Goal: Information Seeking & Learning: Learn about a topic

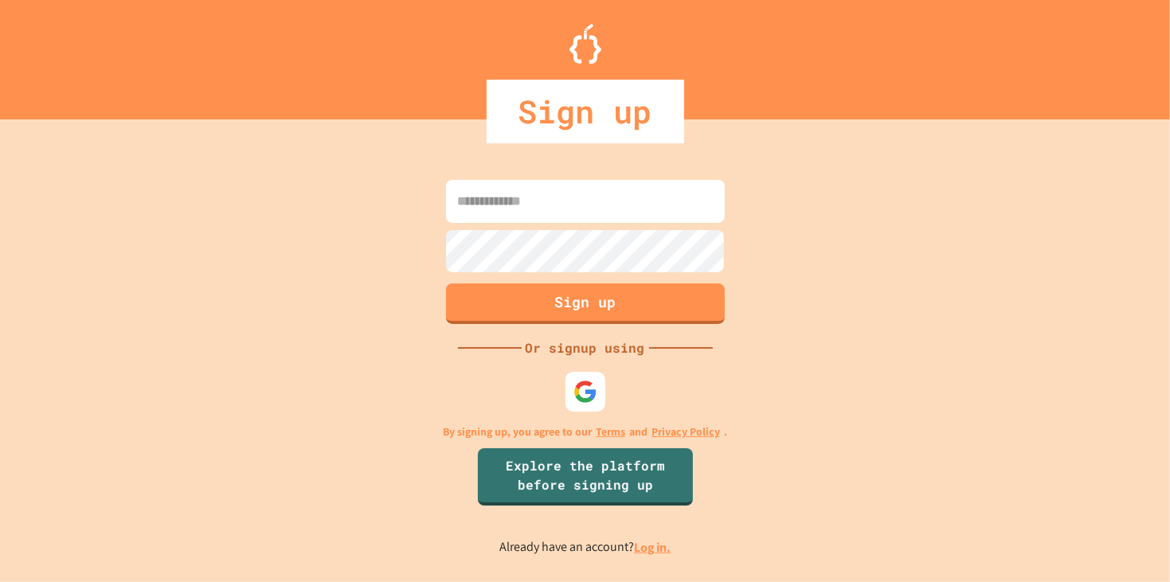
click at [653, 552] on link "Log in." at bounding box center [652, 547] width 37 height 17
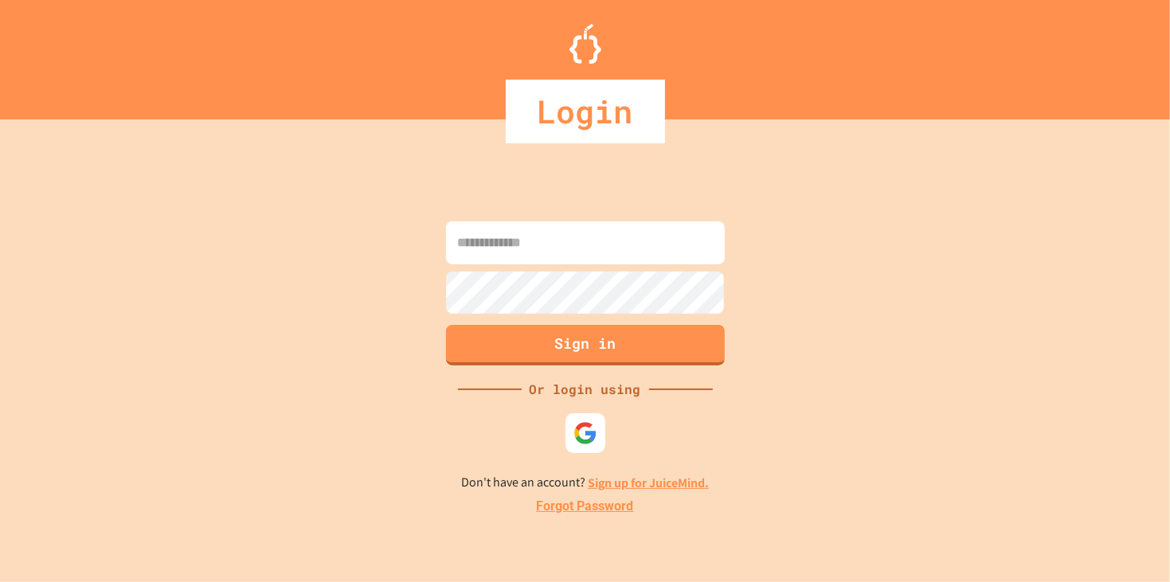
click at [598, 253] on input at bounding box center [585, 242] width 279 height 43
type input "**********"
click at [612, 347] on button "Sign in" at bounding box center [585, 343] width 284 height 41
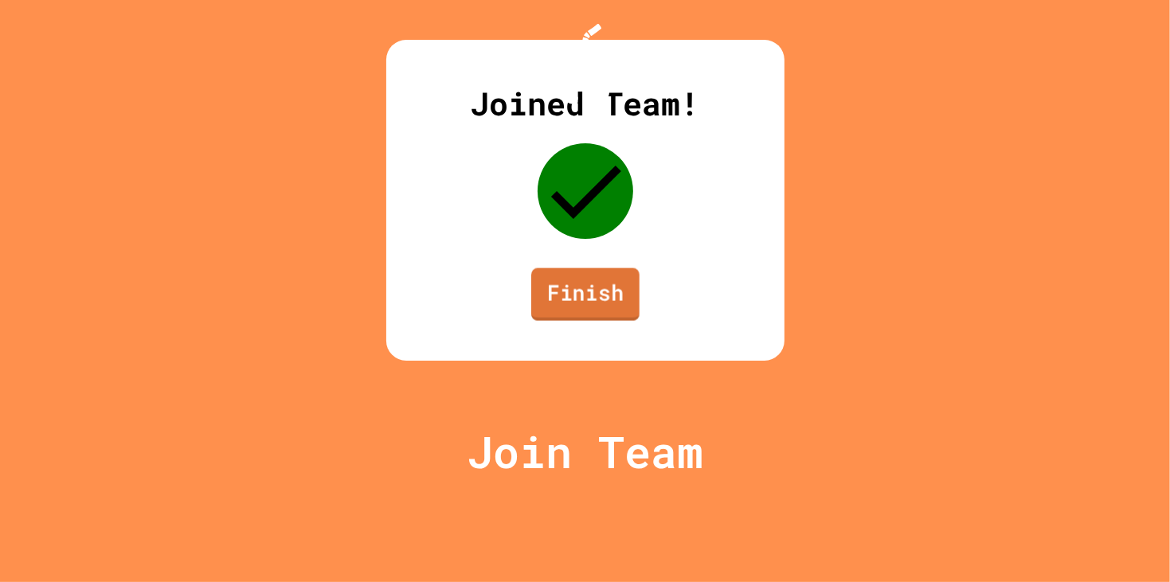
click at [599, 321] on link "Finish" at bounding box center [585, 294] width 108 height 53
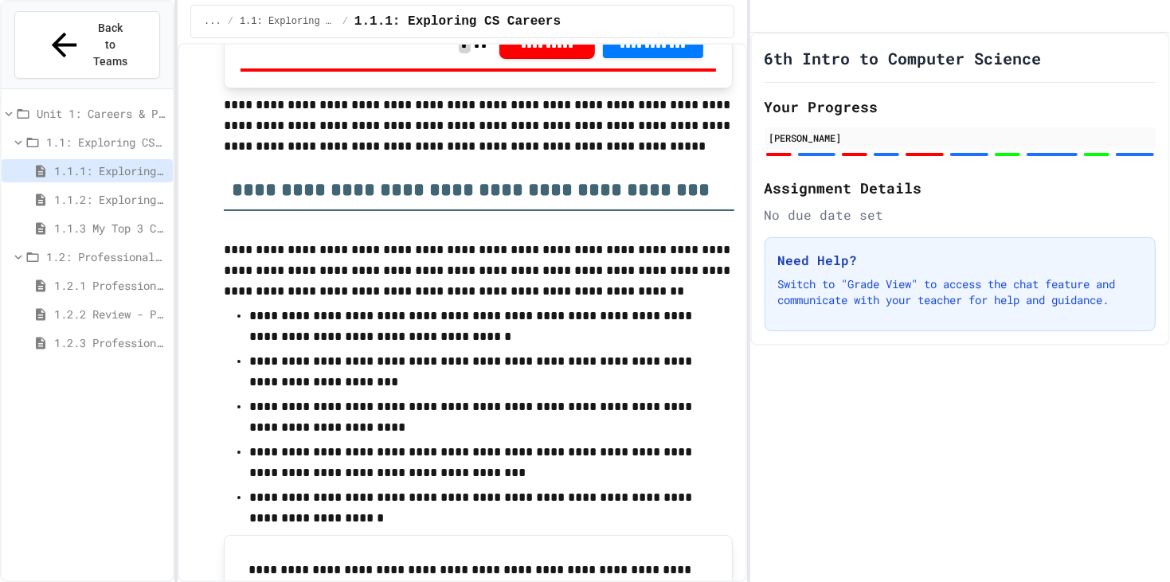
scroll to position [592, 0]
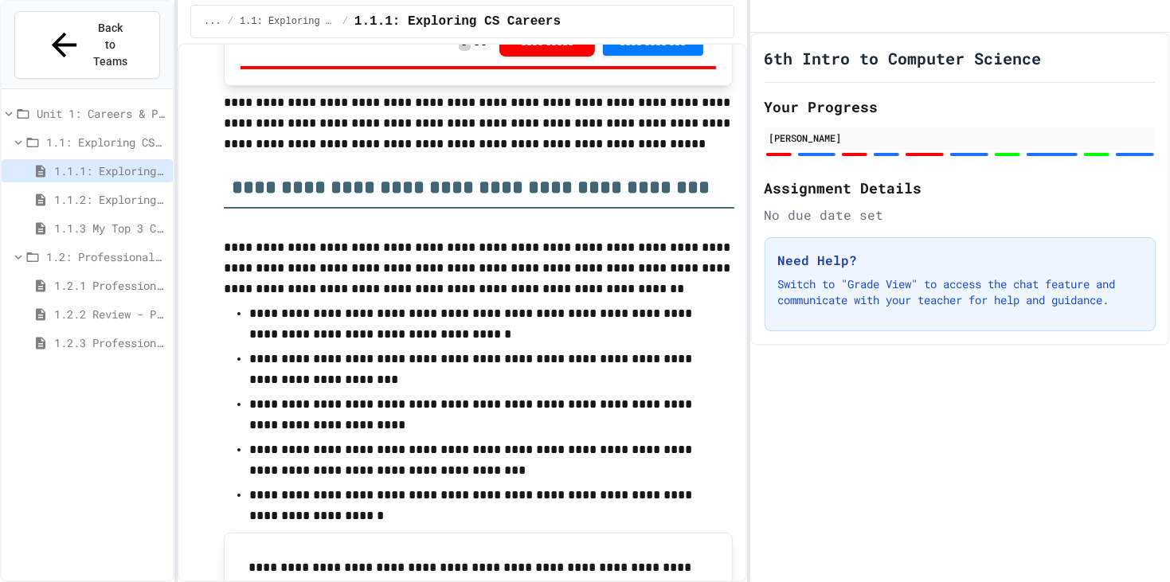
click at [49, 131] on div "1.1: Exploring CS Careers" at bounding box center [87, 142] width 171 height 23
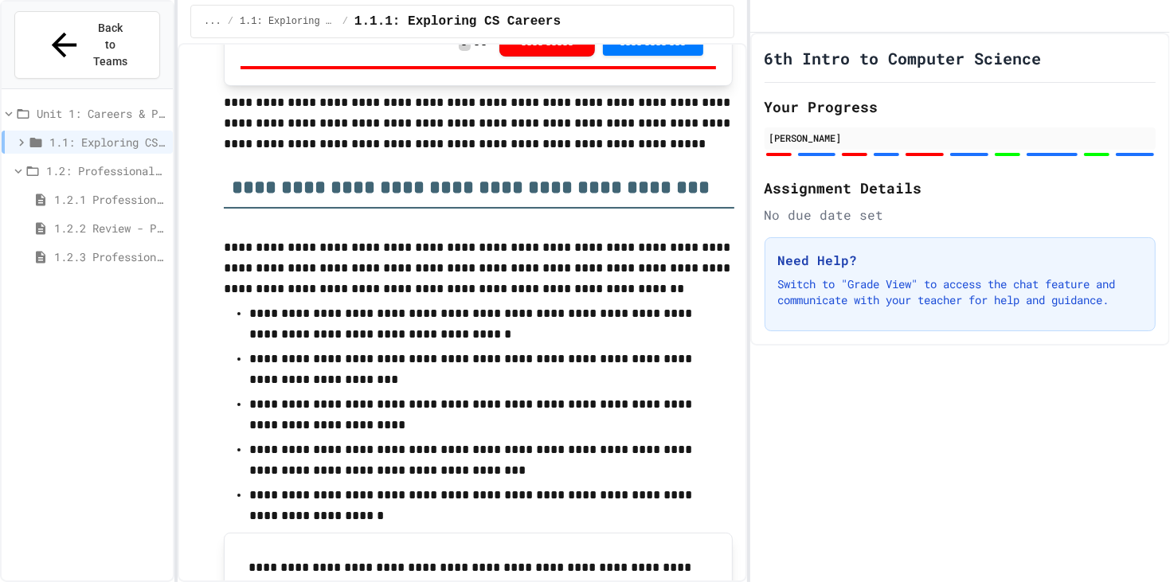
click at [70, 220] on span "1.2.2 Review - Professional Communication" at bounding box center [110, 228] width 112 height 17
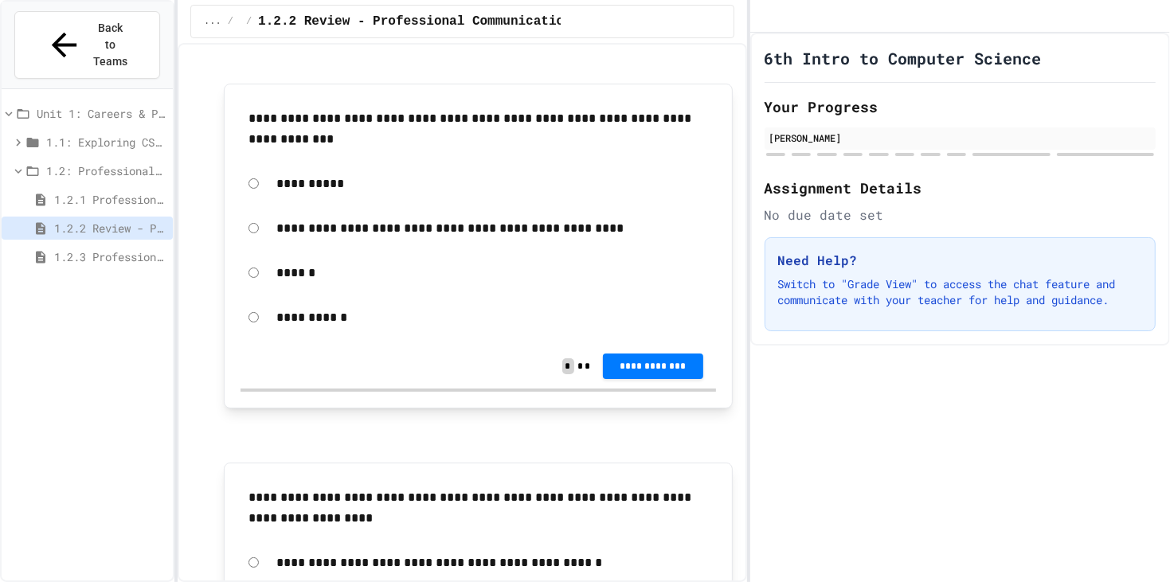
scroll to position [149, 0]
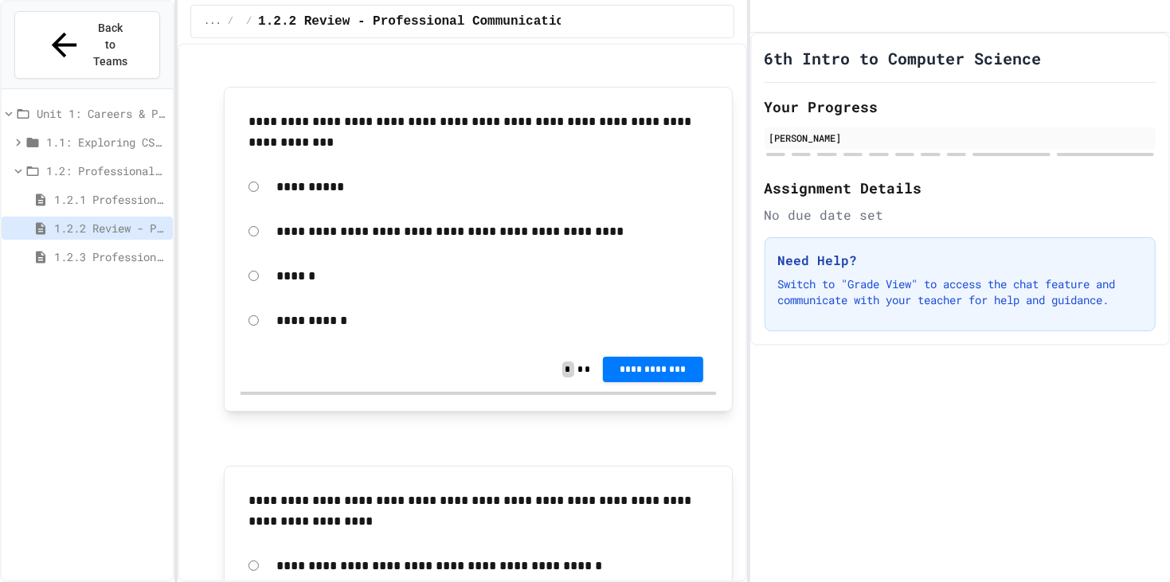
click at [80, 191] on span "1.2.1 Professional Communication" at bounding box center [110, 199] width 112 height 17
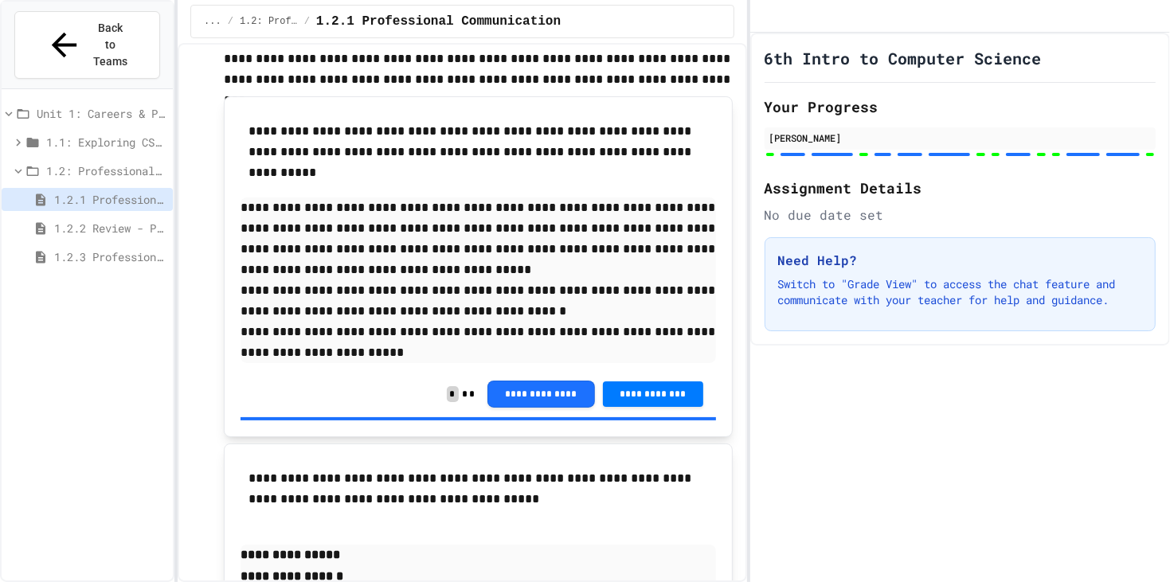
scroll to position [3947, 0]
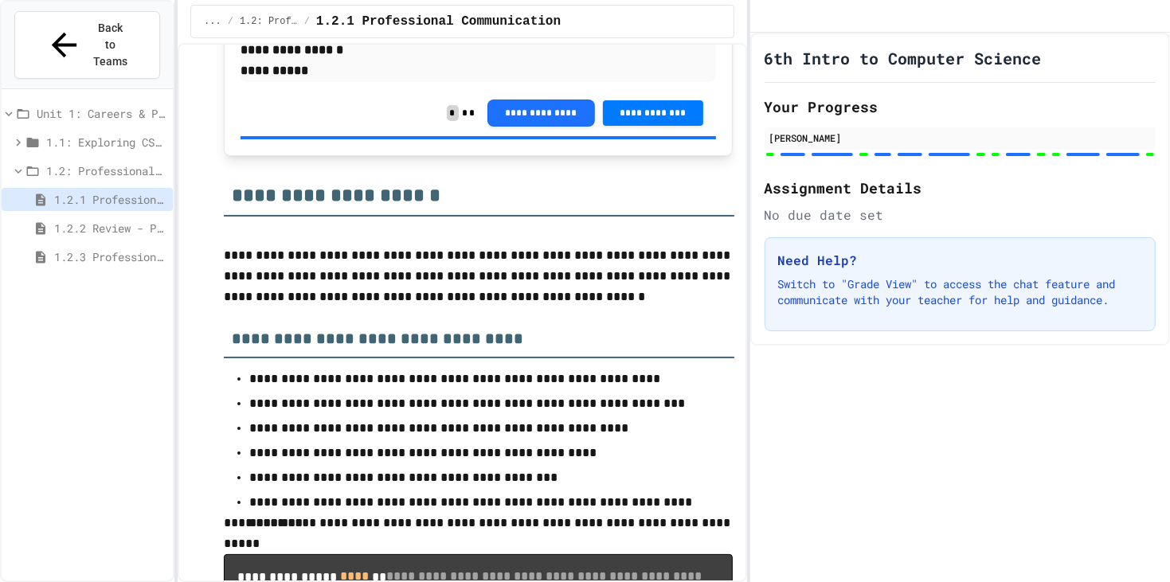
click at [111, 220] on span "1.2.2 Review - Professional Communication" at bounding box center [110, 228] width 112 height 17
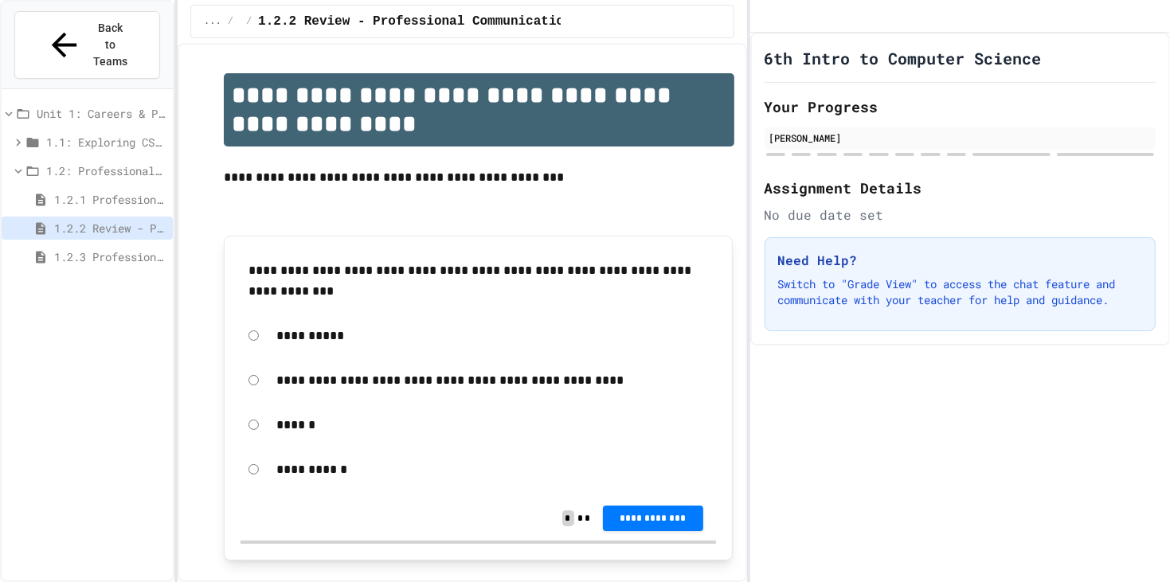
click at [74, 105] on span "Unit 1: Careers & Professionalism" at bounding box center [102, 113] width 130 height 17
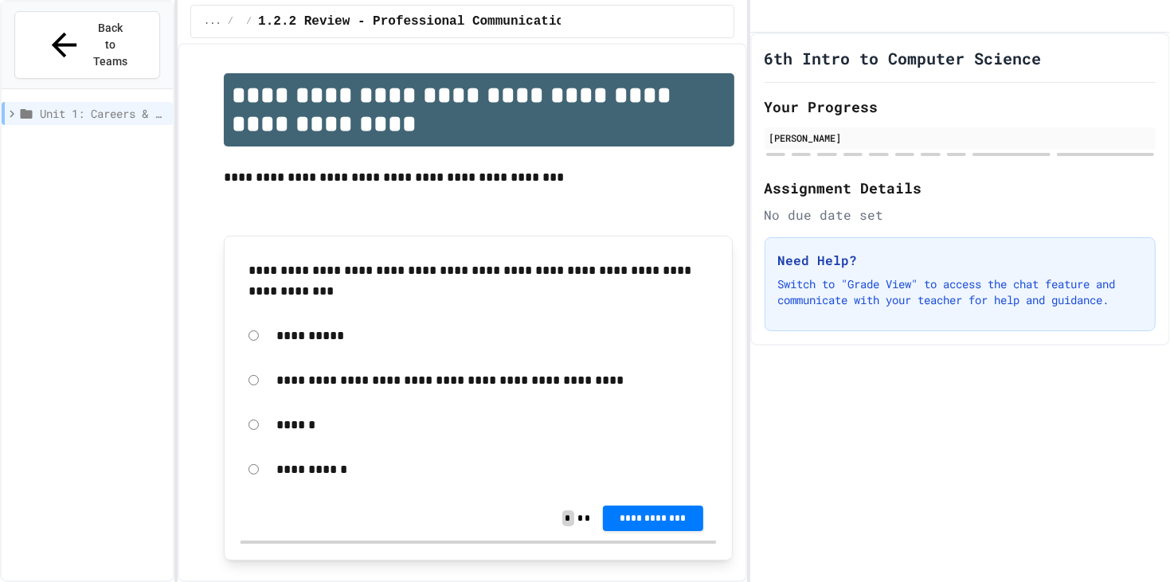
click at [74, 105] on span "Unit 1: Careers & Professionalism" at bounding box center [103, 113] width 127 height 17
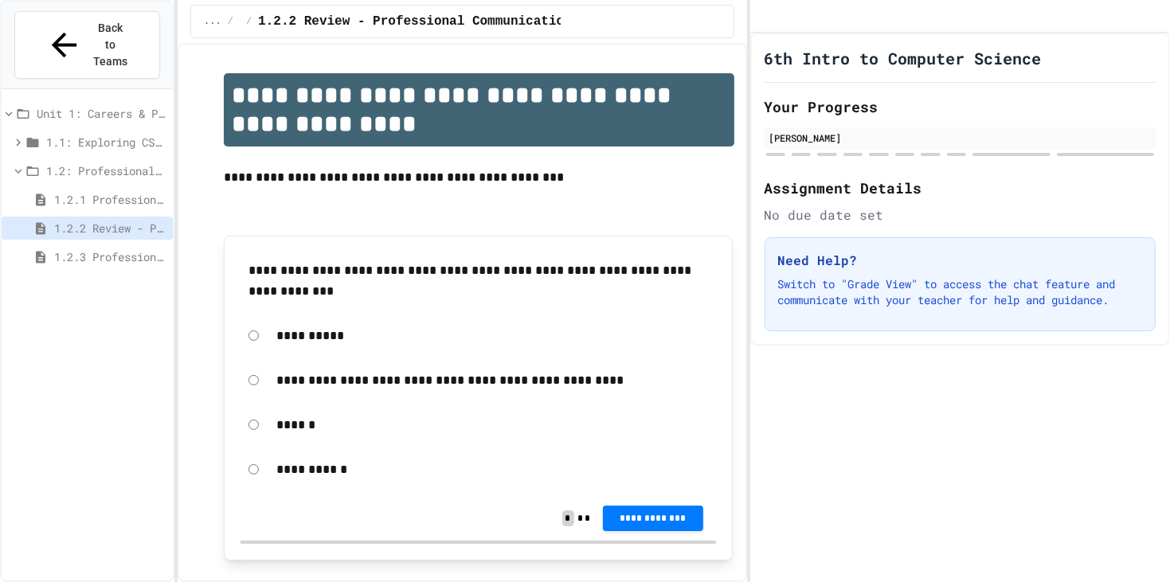
click at [77, 134] on span "1.1: Exploring CS Careers" at bounding box center [106, 142] width 120 height 17
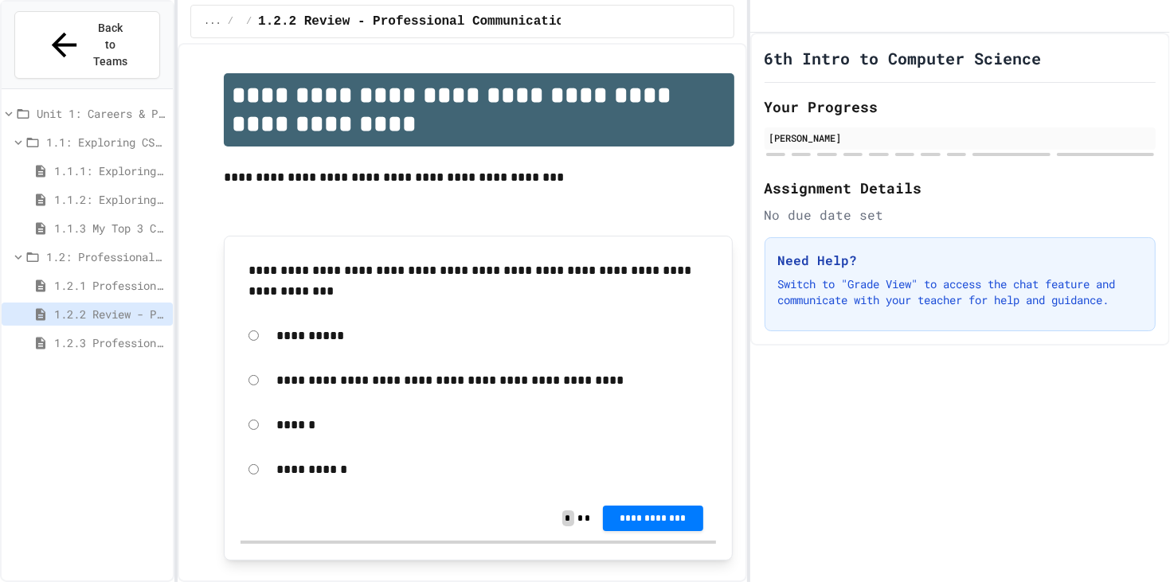
click at [99, 162] on span "1.1.1: Exploring CS Careers" at bounding box center [110, 170] width 112 height 17
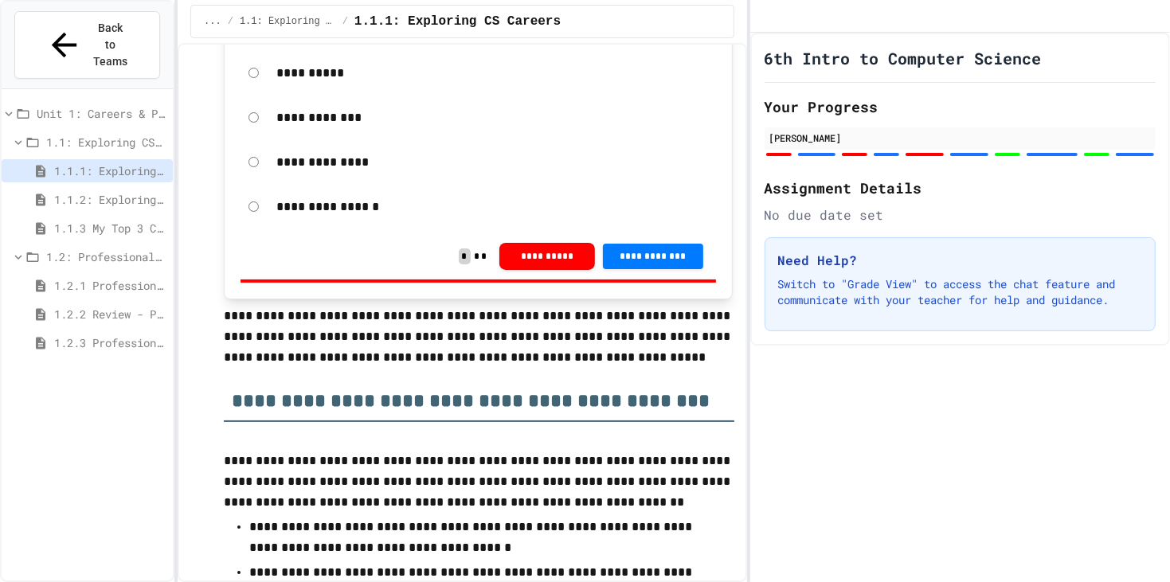
scroll to position [380, 0]
click at [123, 306] on span "1.2.2 Review - Professional Communication" at bounding box center [110, 314] width 112 height 17
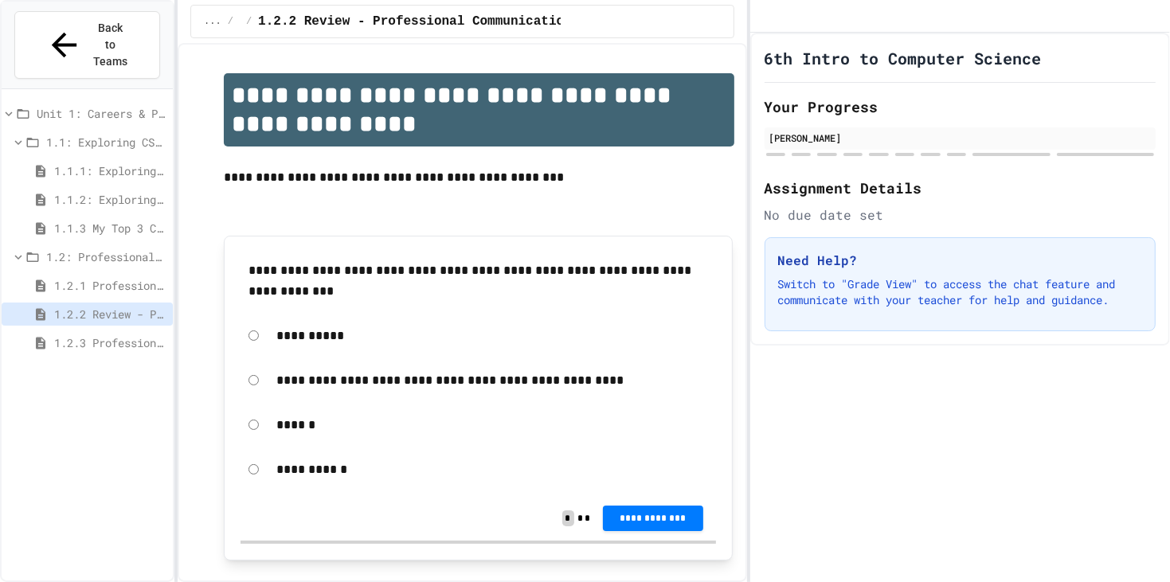
click at [118, 334] on span "1.2.3 Professional Communication Challenge" at bounding box center [110, 342] width 112 height 17
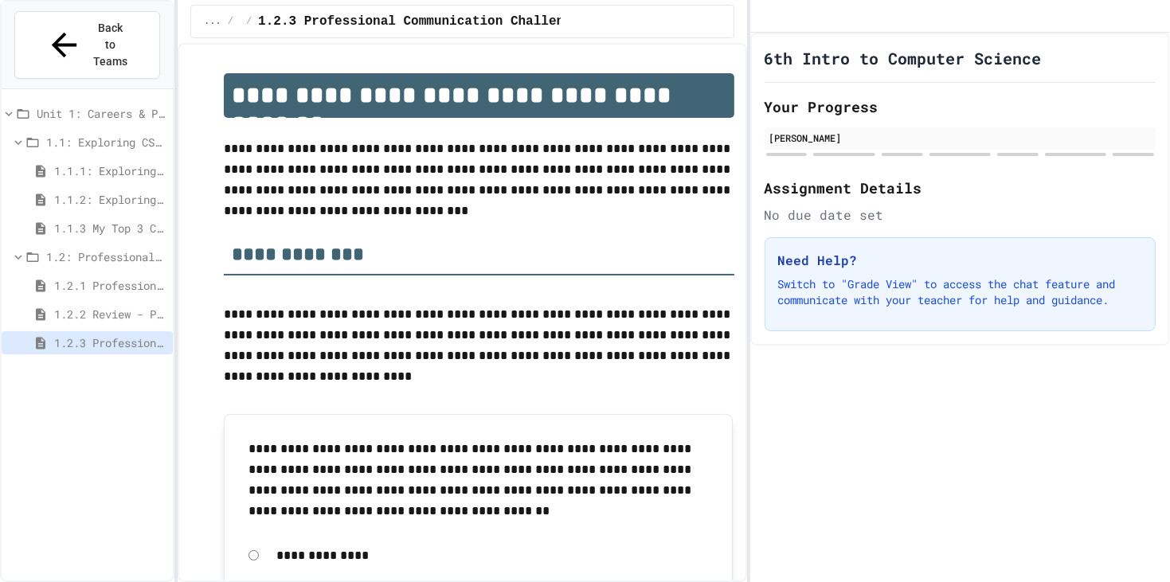
click at [108, 303] on div "1.2.2 Review - Professional Communication" at bounding box center [87, 314] width 171 height 23
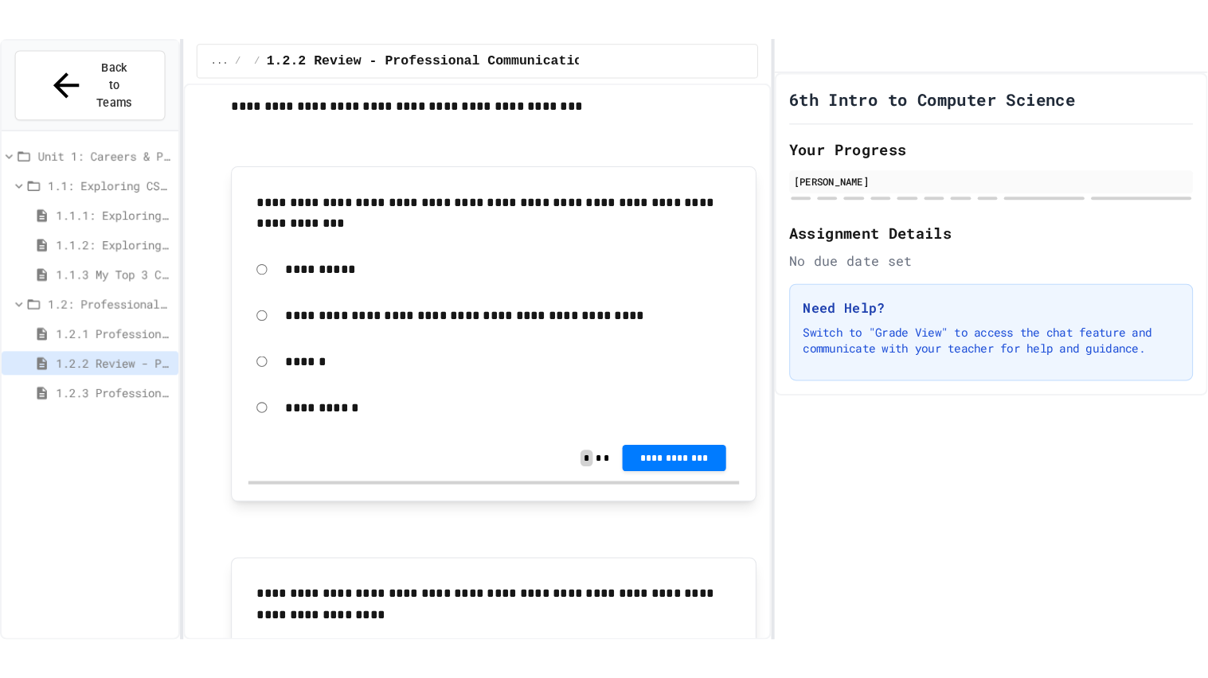
scroll to position [121, 0]
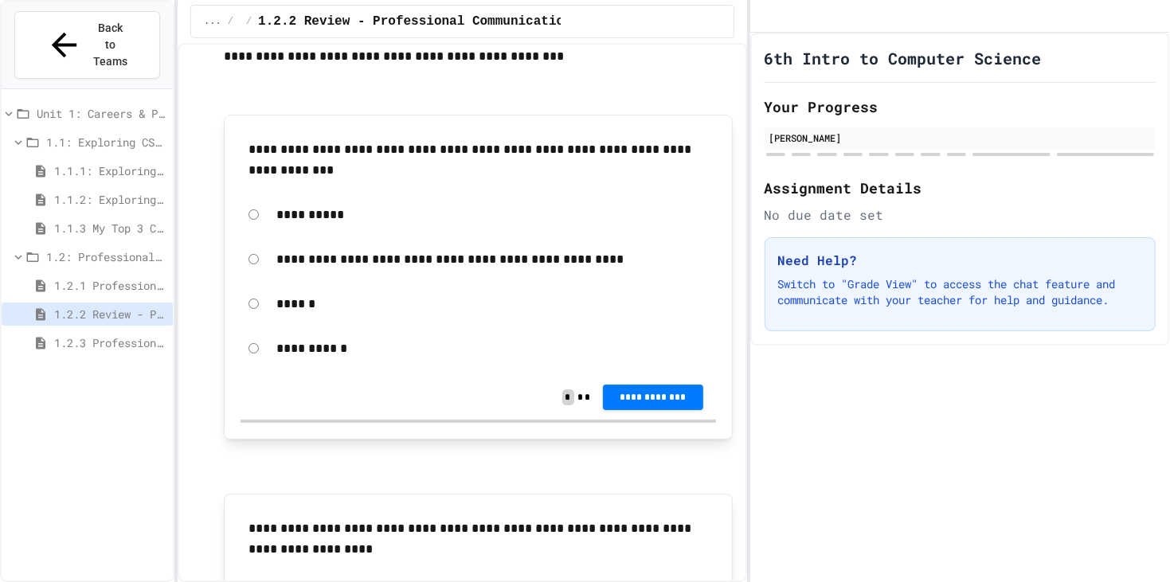
click at [440, 217] on p "**********" at bounding box center [492, 215] width 432 height 21
click at [115, 363] on span "1.3: Ethics in Computing" at bounding box center [106, 371] width 120 height 17
